Goal: Task Accomplishment & Management: Manage account settings

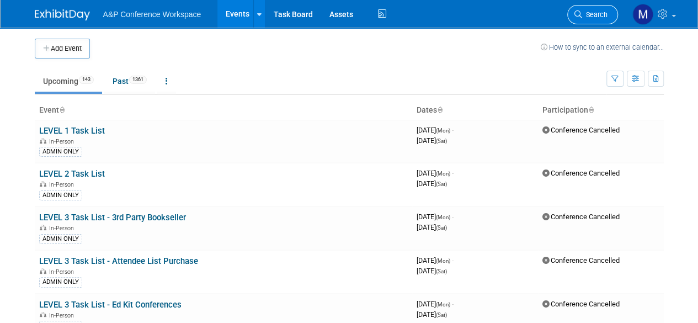
click at [600, 14] on span "Search" at bounding box center [594, 14] width 25 height 8
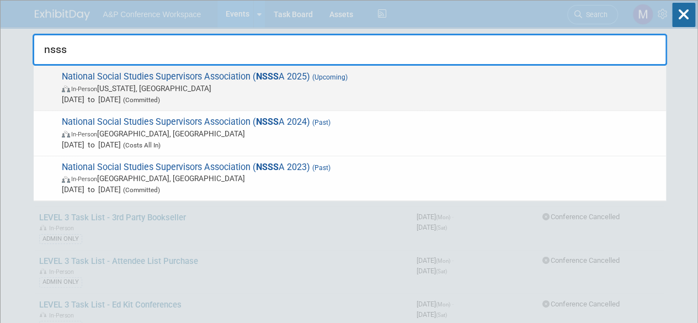
type input "nsss"
click at [169, 77] on span "National Social Studies Supervisors Association ( NSSS A 2025) (Upcoming) In-Pe…" at bounding box center [359, 88] width 602 height 34
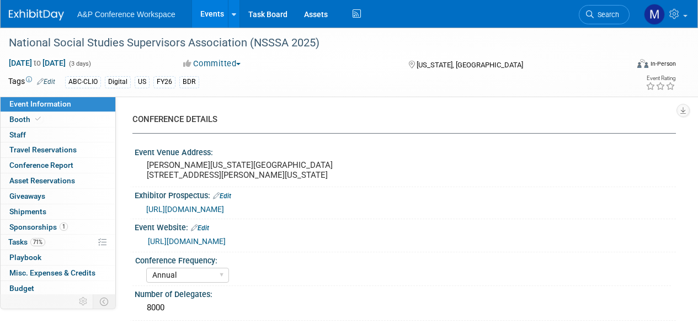
select select "Annual"
select select "Level 3"
select select "Sponsorship"
select select "Schools"
select select "Bloomsbury Digital Resources"
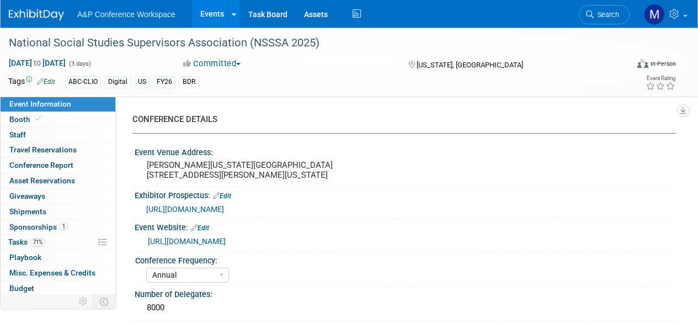
select select "[PERSON_NAME]"
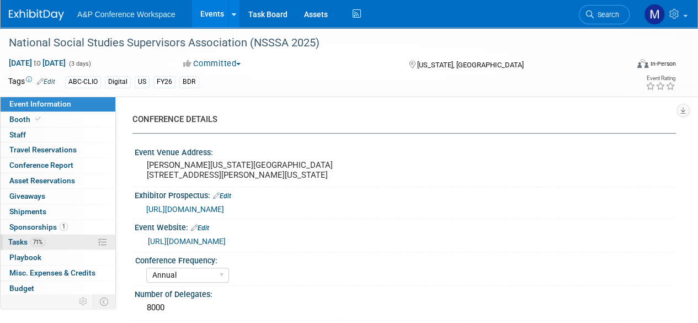
click at [17, 243] on span "Tasks 71%" at bounding box center [26, 241] width 37 height 9
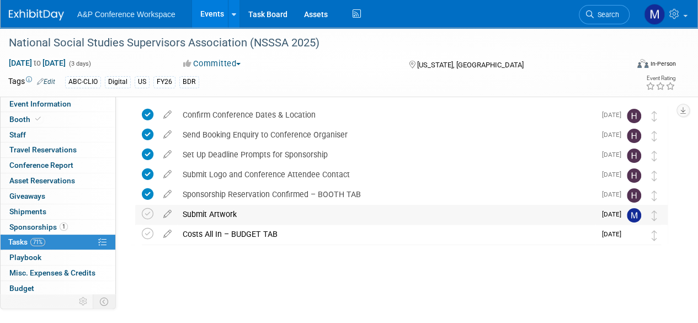
scroll to position [39, 0]
click at [152, 214] on icon at bounding box center [148, 213] width 12 height 12
click at [205, 213] on div "Submit Artwork" at bounding box center [386, 213] width 418 height 19
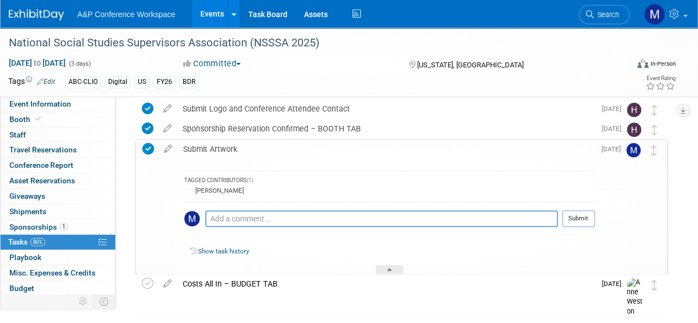
scroll to position [87, 0]
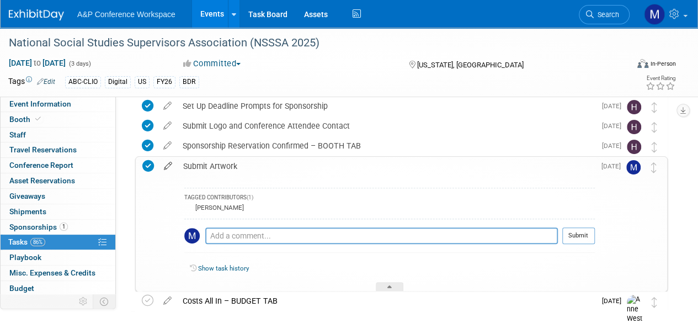
click at [167, 169] on icon at bounding box center [167, 164] width 19 height 14
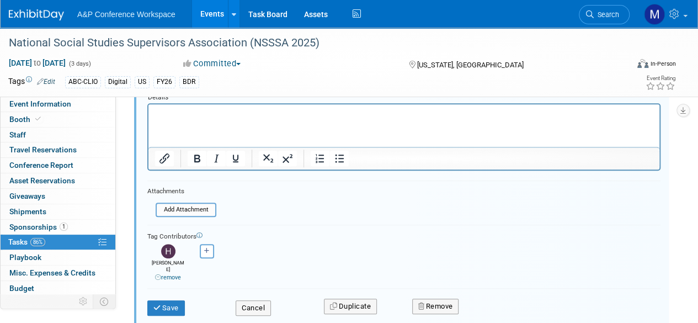
scroll to position [247, 0]
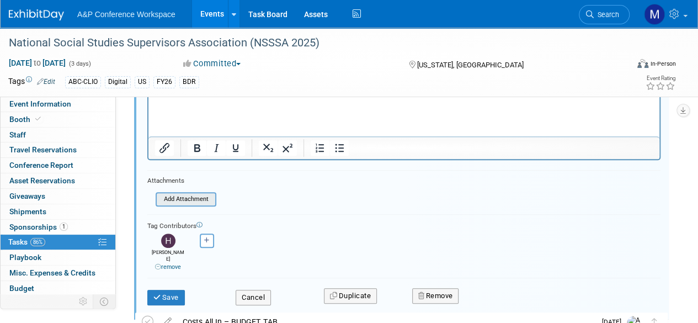
click at [193, 200] on input "file" at bounding box center [159, 199] width 112 height 12
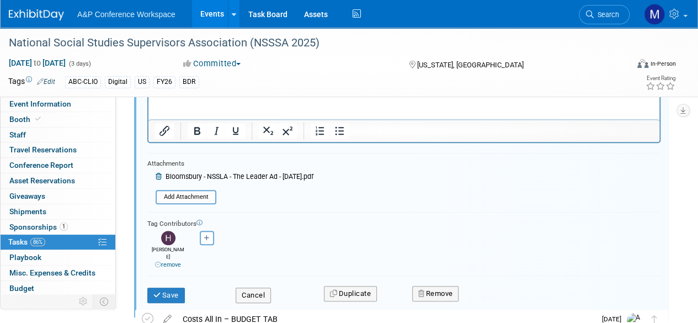
scroll to position [337, 0]
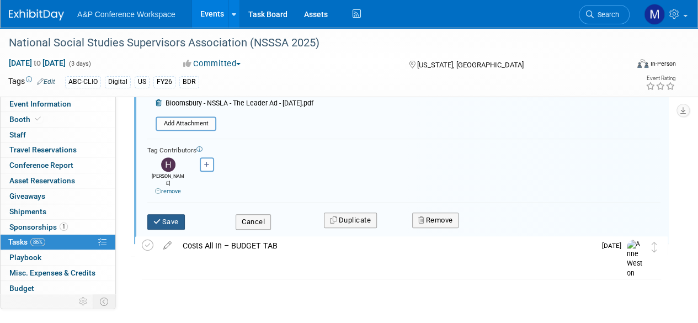
click at [163, 215] on button "Save" at bounding box center [165, 221] width 37 height 15
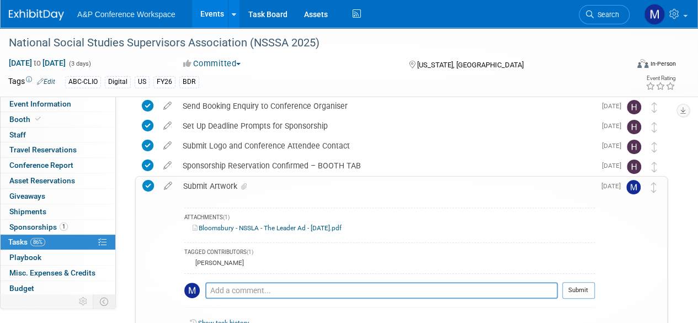
scroll to position [66, 0]
click at [253, 286] on textarea at bounding box center [381, 290] width 352 height 17
type textarea "Uploaded attachment"
click at [571, 292] on button "Submit" at bounding box center [578, 290] width 33 height 17
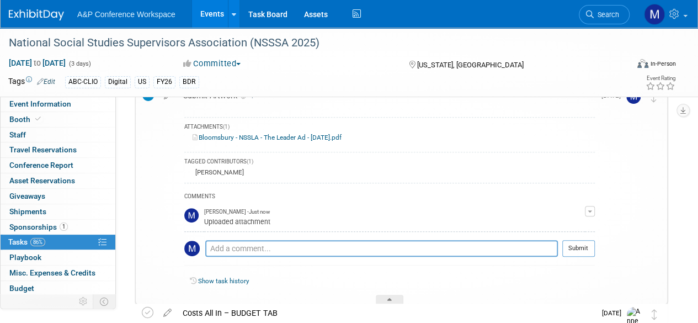
scroll to position [59, 0]
